Goal: Communication & Community: Answer question/provide support

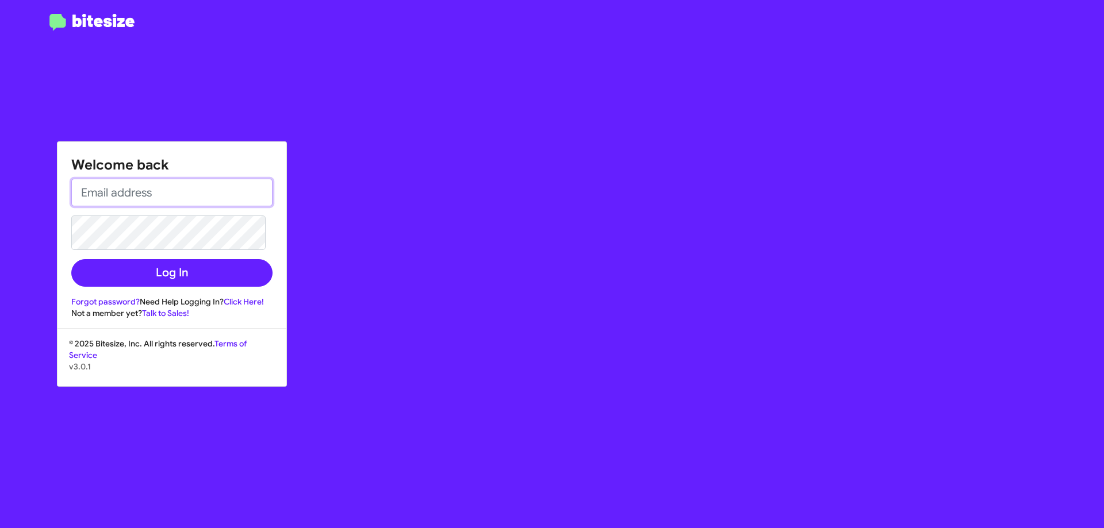
type input "[EMAIL_ADDRESS][DOMAIN_NAME]"
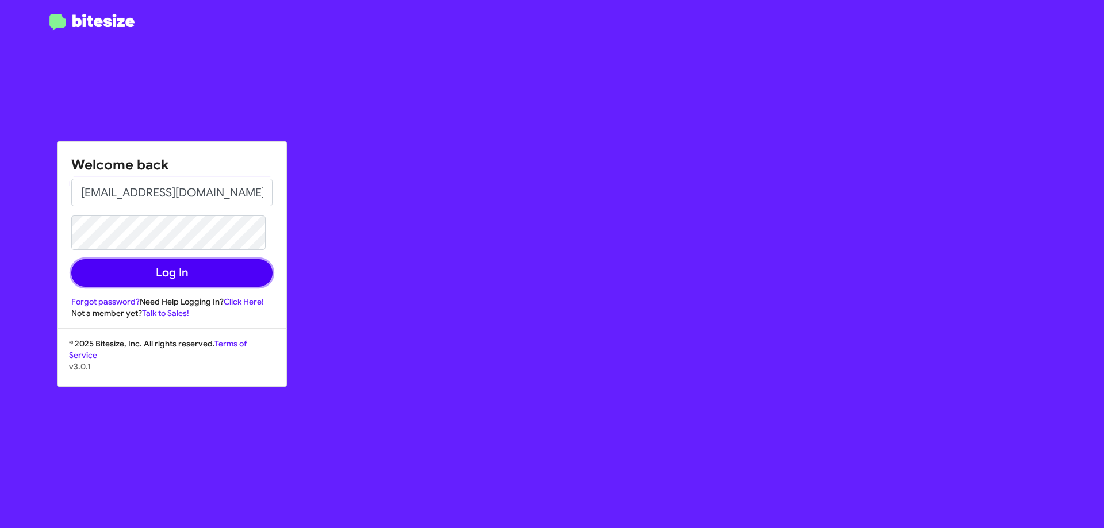
click at [201, 269] on button "Log In" at bounding box center [171, 273] width 201 height 28
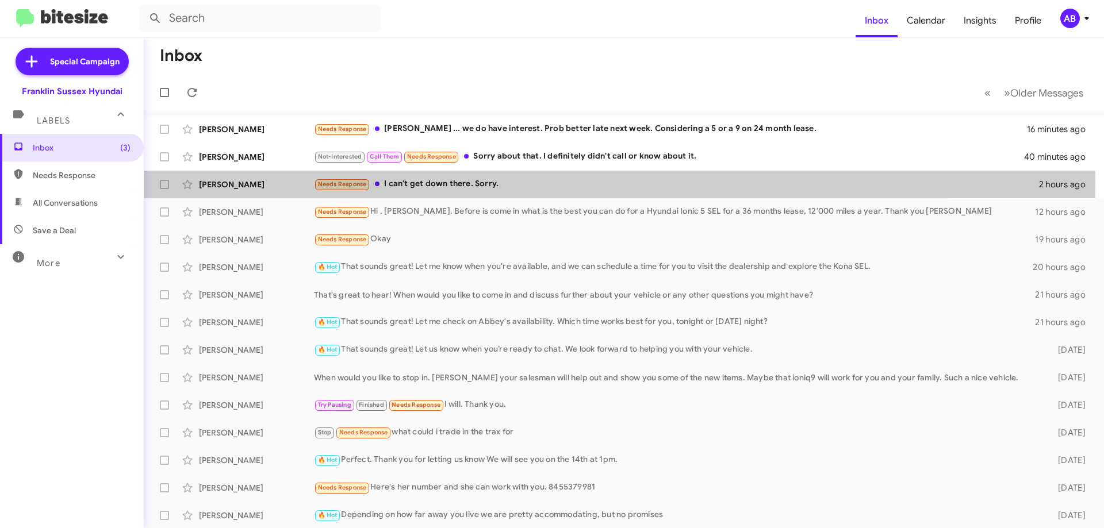
click at [510, 182] on div "Needs Response I can't get down there. Sorry." at bounding box center [676, 184] width 725 height 13
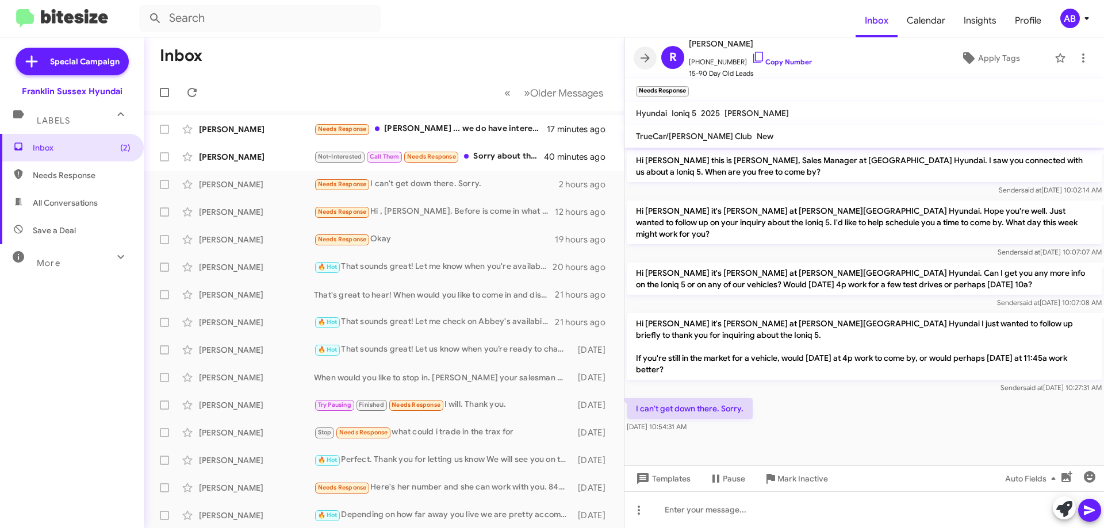
click at [643, 57] on icon at bounding box center [644, 57] width 9 height 9
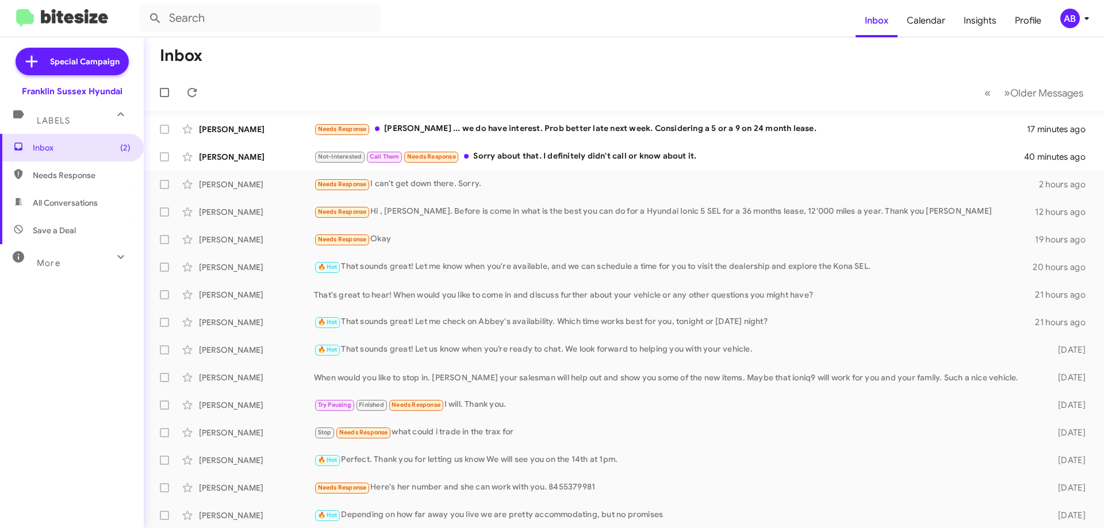
click at [552, 155] on div "Not-Interested Call Them Needs Response Sorry about that. I definitely didn't c…" at bounding box center [670, 156] width 712 height 13
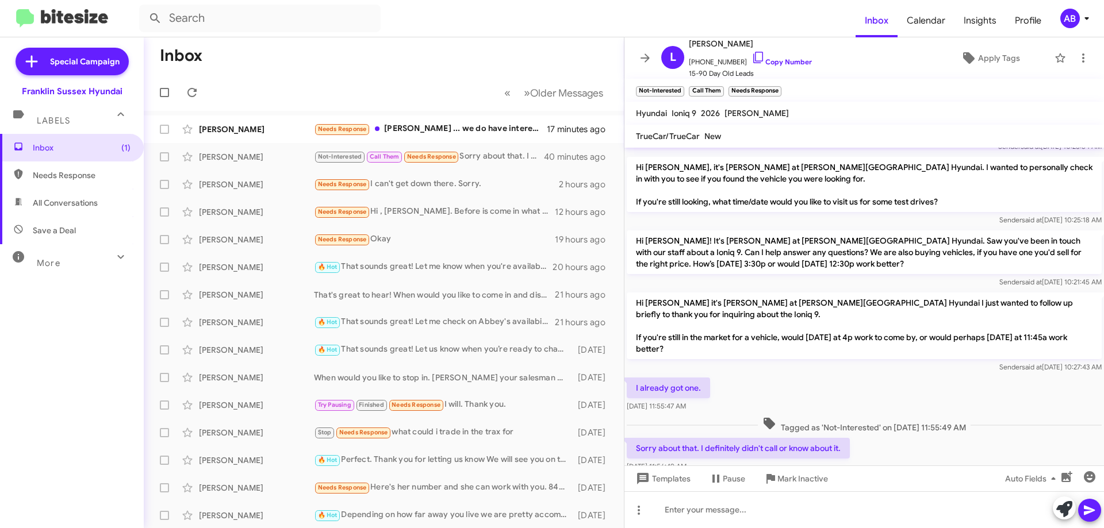
scroll to position [84, 0]
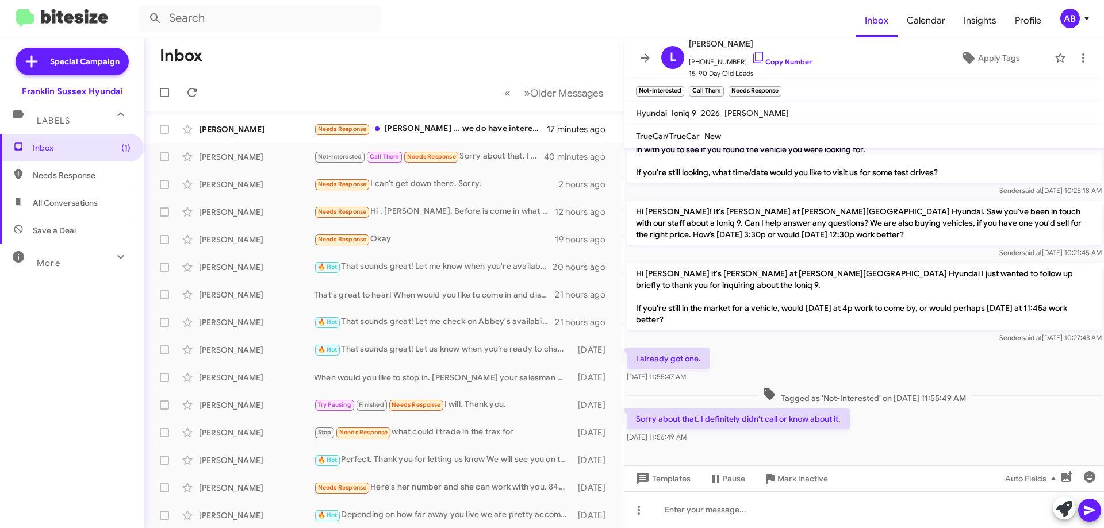
click at [643, 41] on mat-toolbar "[PERSON_NAME] [PHONE_NUMBER] Copy Number 15-90 Day Old Leads Apply Tags" at bounding box center [863, 57] width 479 height 41
click at [644, 52] on icon at bounding box center [645, 58] width 14 height 14
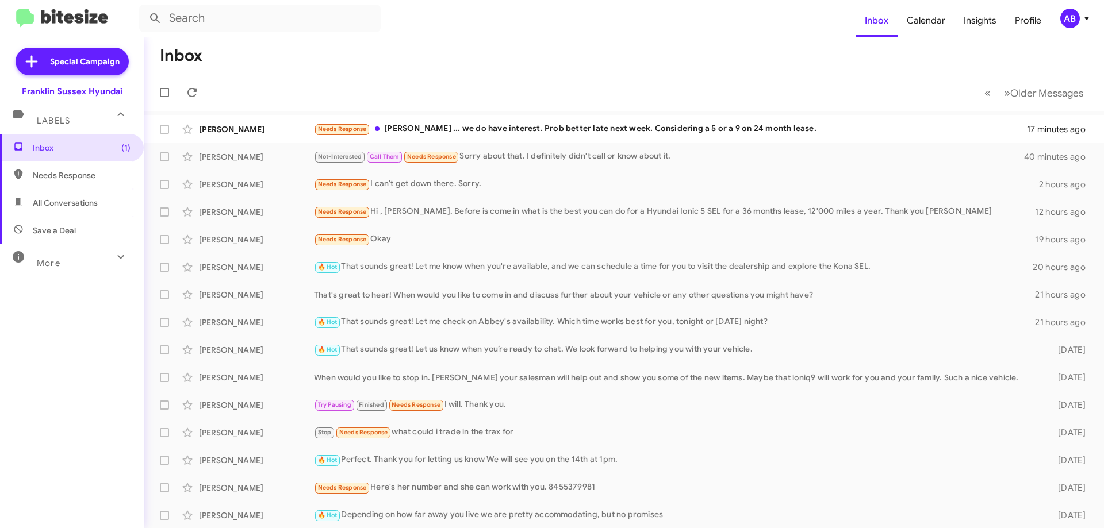
click at [455, 134] on div "Needs Response [PERSON_NAME] ... we do have interest. Prob better late next wee…" at bounding box center [670, 128] width 713 height 13
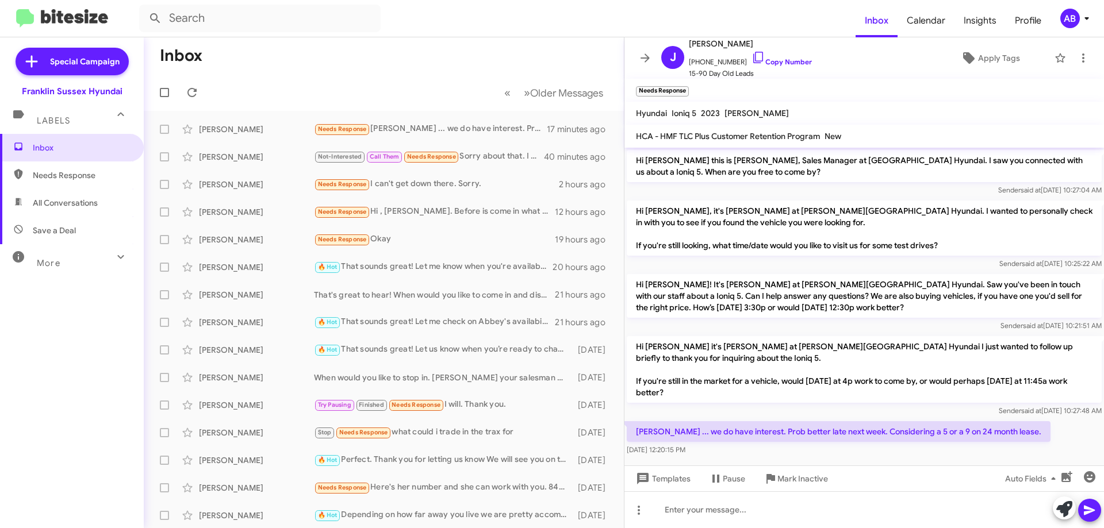
scroll to position [16, 0]
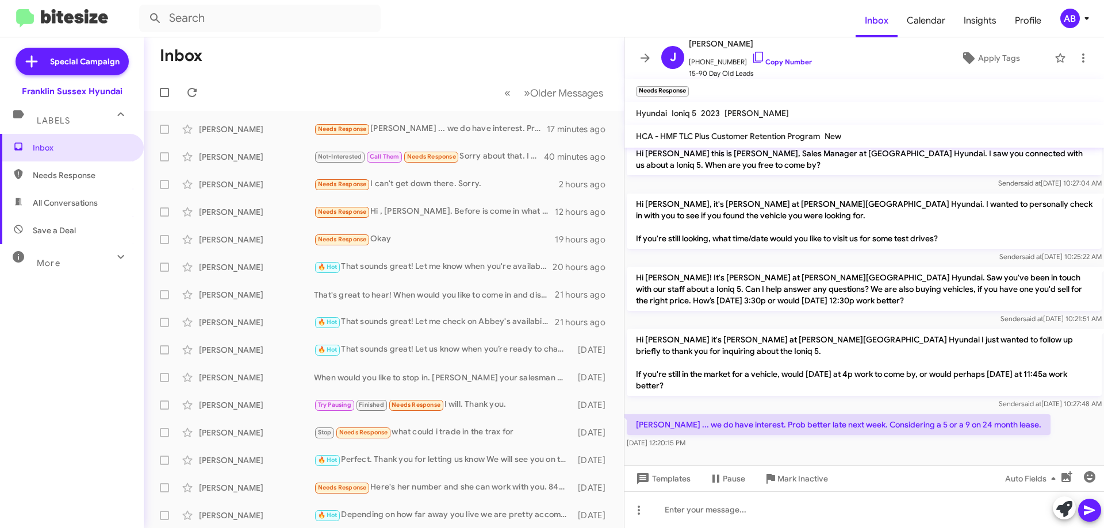
click at [645, 56] on icon at bounding box center [645, 58] width 14 height 14
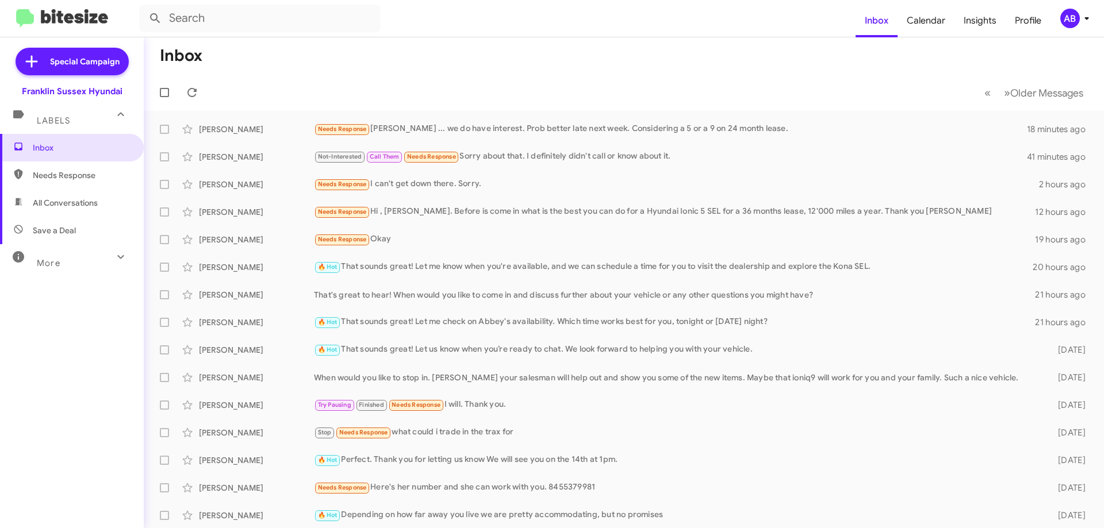
click at [289, 124] on div "[PERSON_NAME]" at bounding box center [256, 129] width 115 height 11
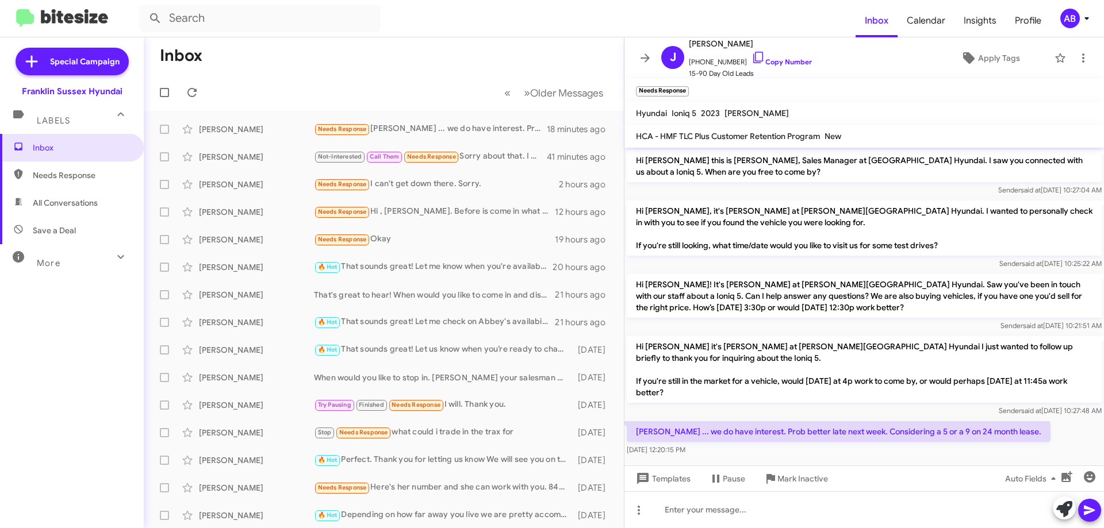
click at [751, 58] on icon at bounding box center [758, 58] width 14 height 14
